Goal: Manage account settings

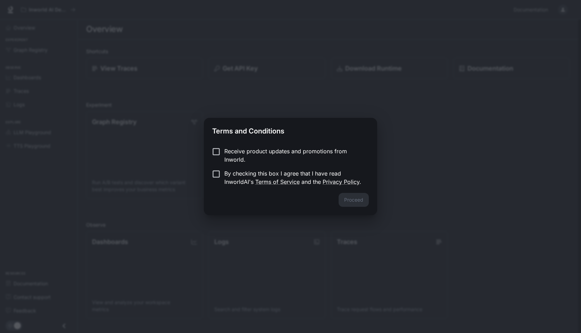
click at [261, 169] on p "By checking this box I agree that I have read InworldAI's Terms of Service and …" at bounding box center [293, 177] width 139 height 17
click at [352, 200] on button "Proceed" at bounding box center [353, 200] width 30 height 14
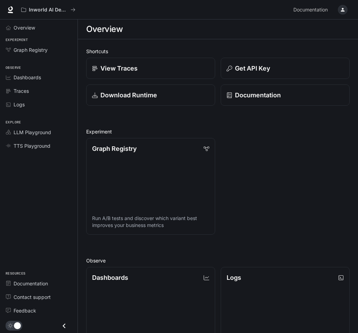
click at [345, 9] on div "button" at bounding box center [342, 10] width 10 height 10
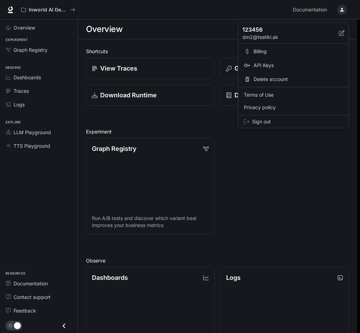
click at [135, 18] on div at bounding box center [180, 166] width 360 height 333
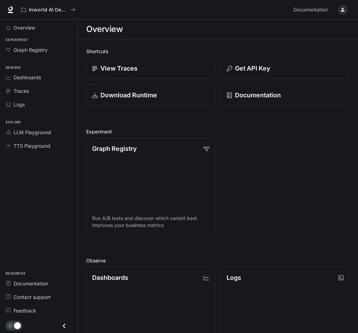
click at [345, 9] on div "button" at bounding box center [342, 10] width 10 height 10
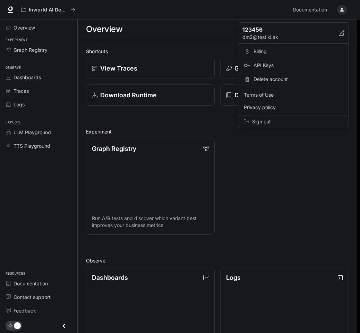
drag, startPoint x: 281, startPoint y: 37, endPoint x: 279, endPoint y: 200, distance: 163.5
click at [279, 200] on div "123456 dm2@testiki.ak Billing API Keys Delete account Terms of Use Privacy poli…" at bounding box center [180, 166] width 360 height 333
